Goal: Find specific page/section: Find specific page/section

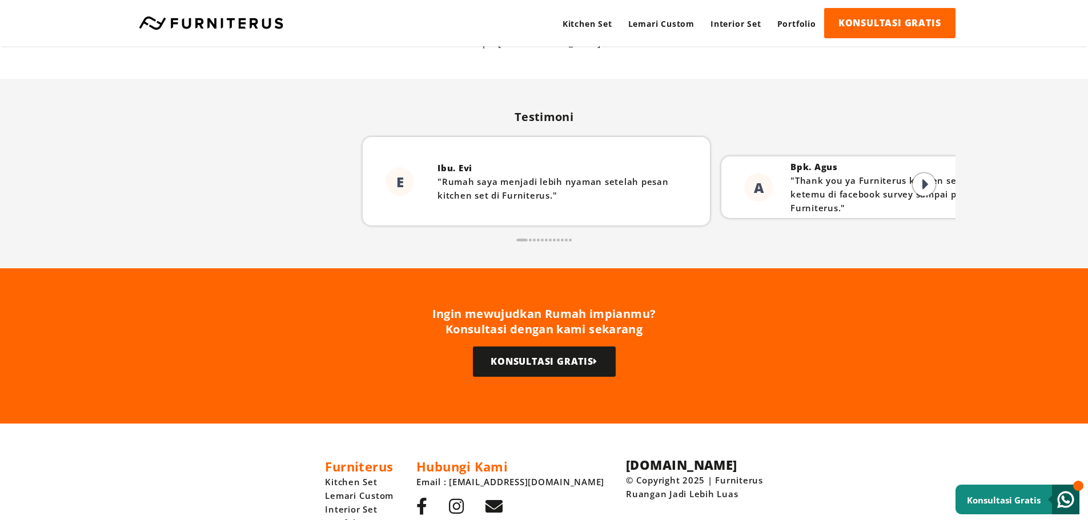
scroll to position [2894, 0]
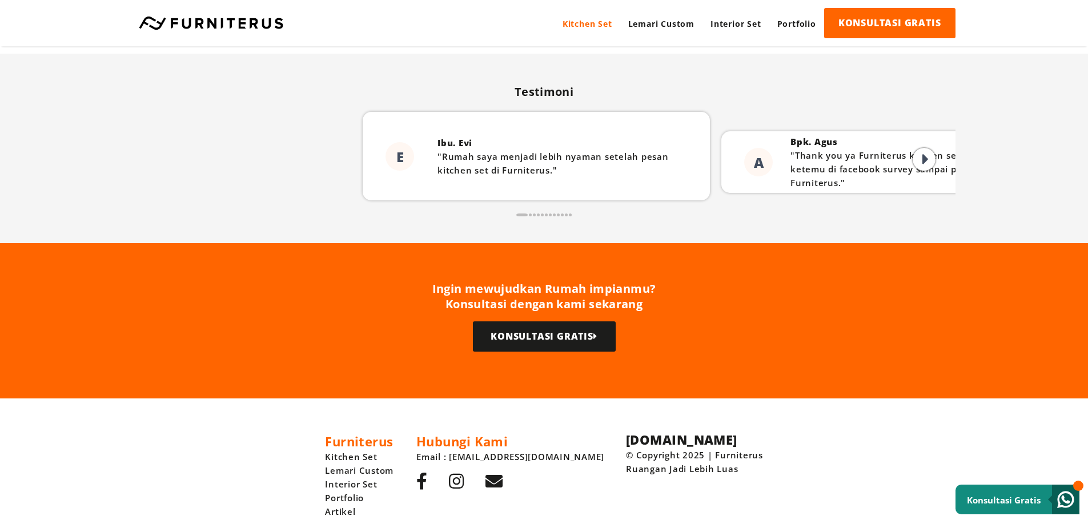
click at [571, 20] on link "Kitchen Set" at bounding box center [588, 23] width 66 height 31
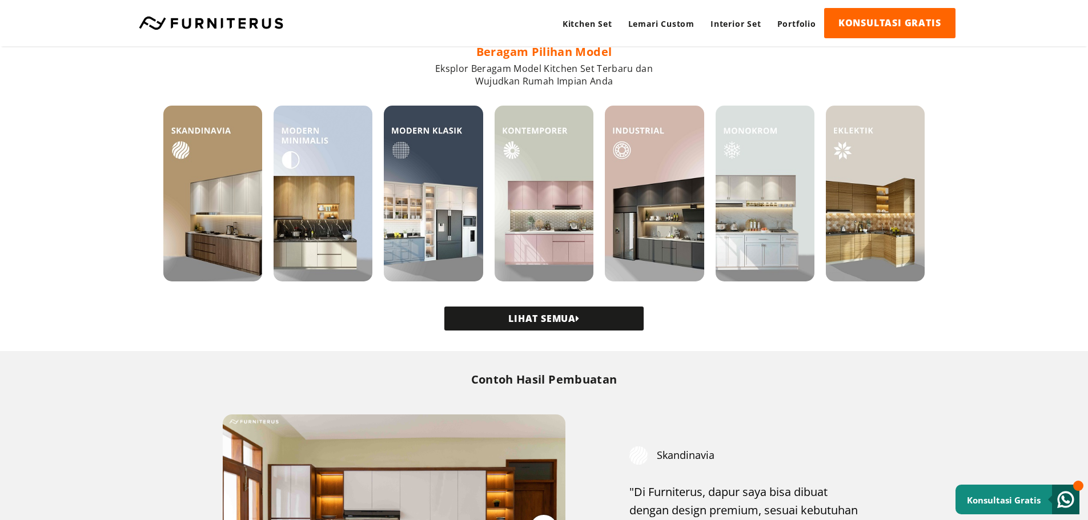
scroll to position [304, 0]
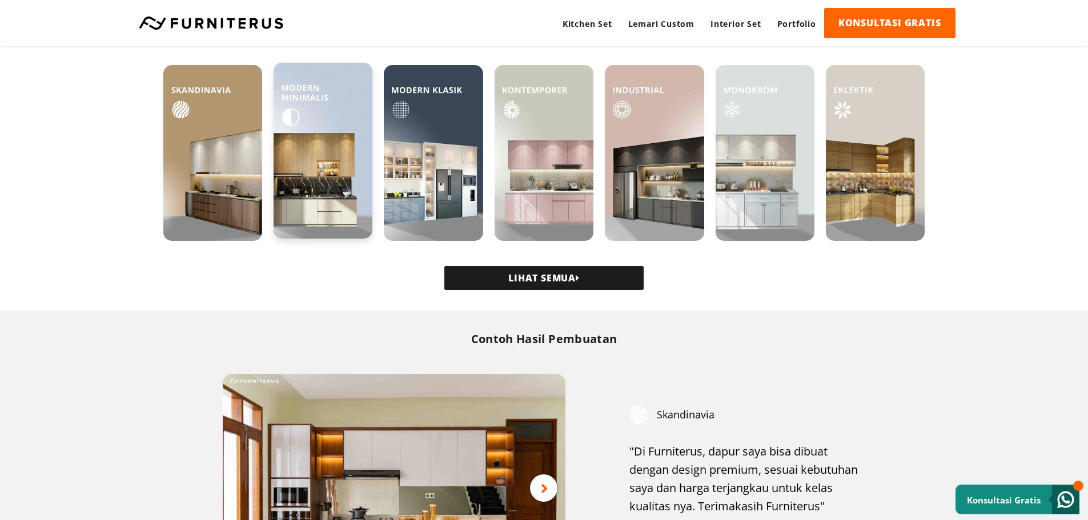
click at [318, 194] on img at bounding box center [323, 151] width 99 height 176
